Goal: Task Accomplishment & Management: Manage account settings

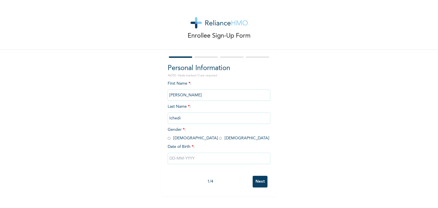
click at [168, 138] on input "radio" at bounding box center [169, 138] width 3 height 5
radio input "true"
click at [204, 159] on input "text" at bounding box center [219, 158] width 103 height 11
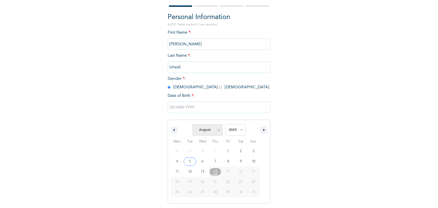
click at [216, 130] on select "January February March April May June July August September October November De…" at bounding box center [208, 129] width 30 height 11
select select "3"
click at [193, 124] on select "January February March April May June July August September October November De…" at bounding box center [208, 129] width 30 height 11
click at [240, 132] on select "2025 2024 2023 2022 2021 2020 2019 2018 2017 2016 2015 2014 2013 2012 2011 2010…" at bounding box center [236, 129] width 20 height 11
select select "2000"
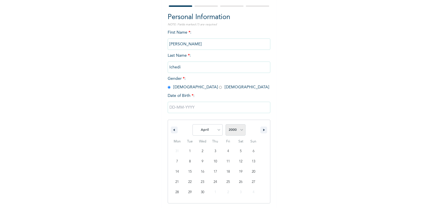
click at [226, 124] on select "2025 2024 2023 2022 2021 2020 2019 2018 2017 2016 2015 2014 2013 2012 2011 2010…" at bounding box center [236, 129] width 20 height 11
type input "04/15/2000"
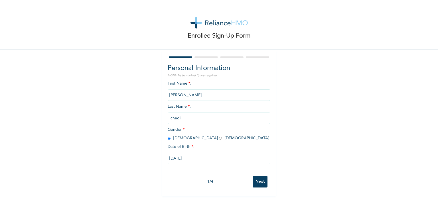
scroll to position [0, 0]
click at [258, 181] on input "Next" at bounding box center [260, 182] width 15 height 12
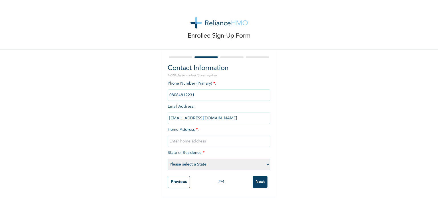
click at [187, 142] on input "text" at bounding box center [219, 141] width 103 height 11
type input "18, Alarape street"
select select "25"
click at [223, 145] on input "18, Alarape street" at bounding box center [219, 141] width 103 height 11
drag, startPoint x: 232, startPoint y: 140, endPoint x: 228, endPoint y: 142, distance: 4.9
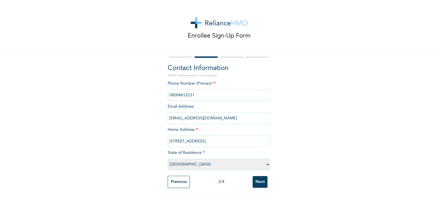
click at [228, 142] on input "18, Alarape street," at bounding box center [219, 141] width 103 height 11
type input "18, Alarape street, New Garage, Somolu"
click at [256, 181] on input "Next" at bounding box center [260, 182] width 15 height 12
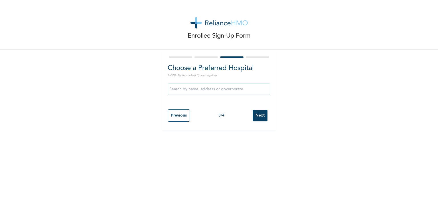
click at [212, 92] on input "text" at bounding box center [219, 89] width 103 height 11
click at [213, 90] on input "text" at bounding box center [219, 89] width 103 height 11
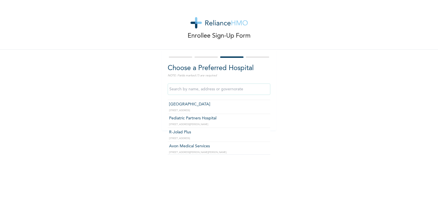
scroll to position [86, 0]
type input "R-Jolad Plus"
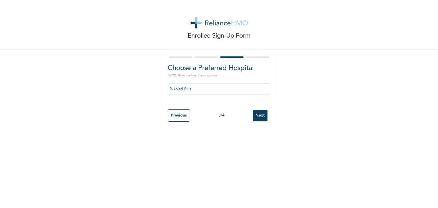
click at [262, 116] on input "Next" at bounding box center [260, 116] width 15 height 12
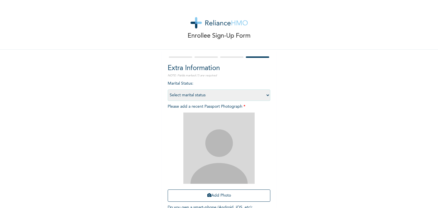
click at [195, 95] on select "Select marital status Single Married Divorced Widow/Widower" at bounding box center [219, 95] width 103 height 11
select select "1"
click at [168, 90] on select "Select marital status Single Married Divorced Widow/Widower" at bounding box center [219, 95] width 103 height 11
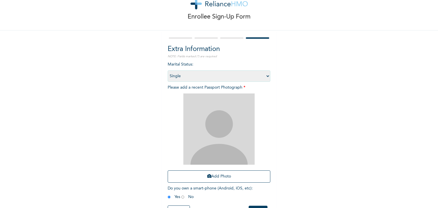
scroll to position [29, 0]
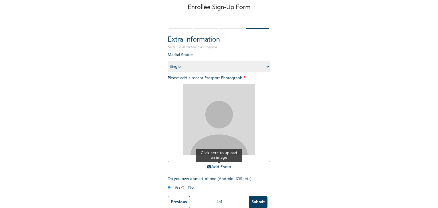
click at [237, 169] on button "Add Photo" at bounding box center [219, 167] width 103 height 12
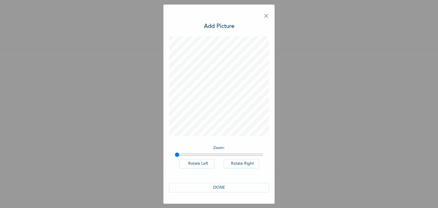
drag, startPoint x: 222, startPoint y: 188, endPoint x: 148, endPoint y: 138, distance: 88.4
click at [222, 188] on button "DONE" at bounding box center [219, 187] width 100 height 9
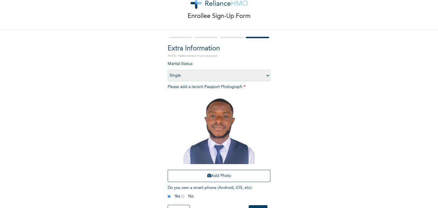
scroll to position [41, 0]
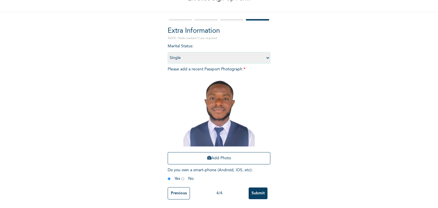
click at [257, 188] on input "Submit" at bounding box center [258, 194] width 19 height 12
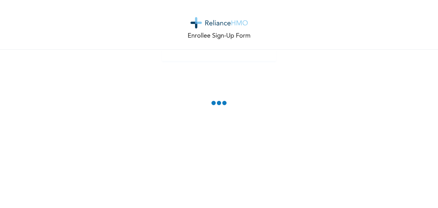
scroll to position [0, 0]
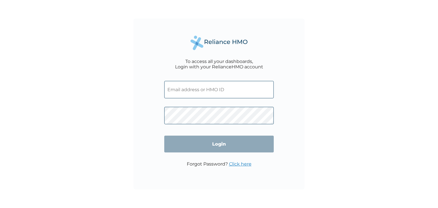
click at [197, 90] on input "text" at bounding box center [219, 89] width 110 height 17
paste input "ROZ/10008/A"
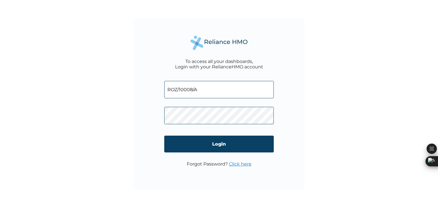
type input "ROZ/10008/A"
click at [328, 126] on div "To access all your dashboards, Login with your RelianceHMO account ROZ/10008/A …" at bounding box center [219, 104] width 438 height 208
click at [251, 147] on input "Login" at bounding box center [219, 144] width 110 height 17
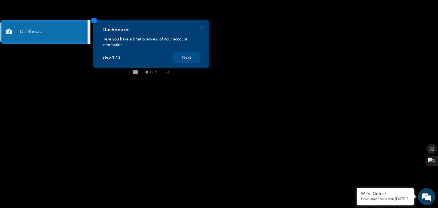
click at [188, 57] on button "Next" at bounding box center [186, 58] width 27 height 11
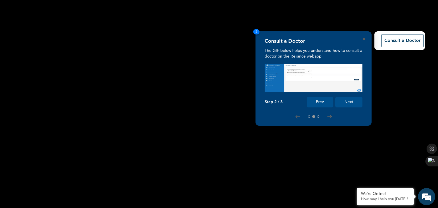
click at [352, 102] on button "Next" at bounding box center [349, 102] width 27 height 11
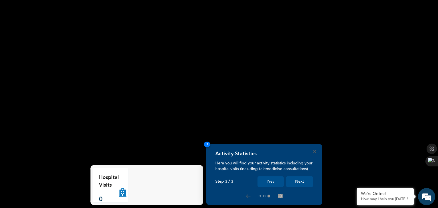
click at [298, 180] on button "Next" at bounding box center [299, 182] width 27 height 11
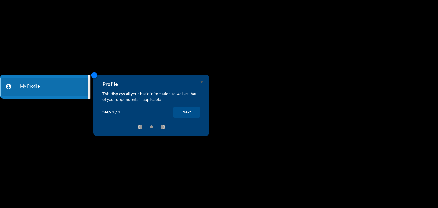
click at [202, 82] on icon "Close" at bounding box center [202, 82] width 3 height 3
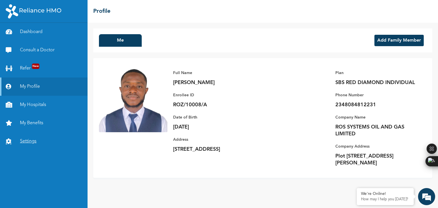
click at [18, 141] on link "Settings" at bounding box center [44, 141] width 88 height 18
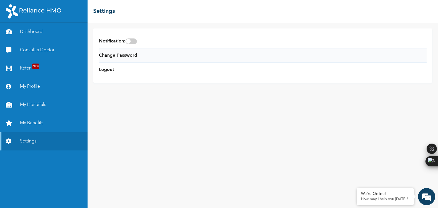
click at [126, 60] on li "Change Password" at bounding box center [263, 56] width 328 height 14
click at [129, 56] on link "Change Password" at bounding box center [118, 55] width 38 height 7
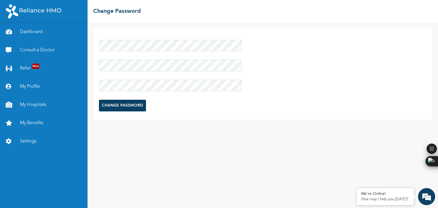
click at [128, 107] on input "CHANGE PASSWORD" at bounding box center [122, 106] width 47 height 12
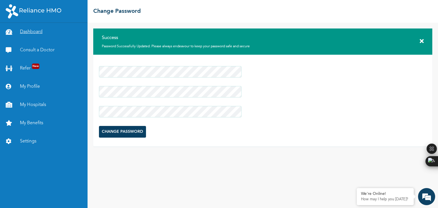
click at [49, 34] on link "Dashboard" at bounding box center [44, 32] width 88 height 18
